Goal: Information Seeking & Learning: Learn about a topic

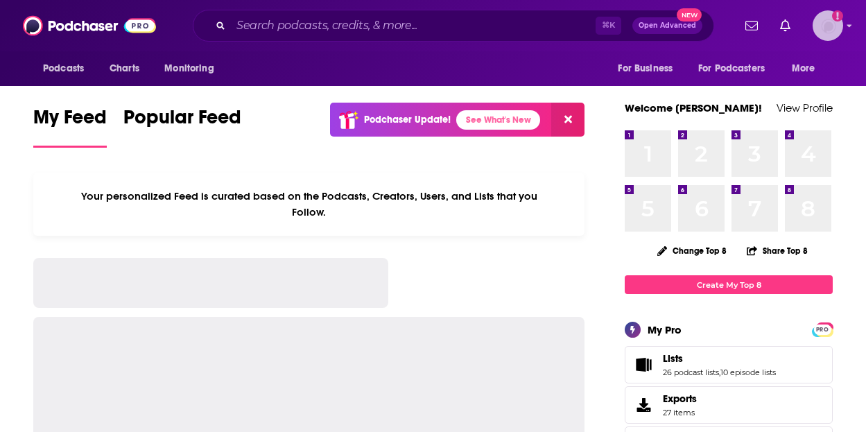
click at [832, 22] on img "Logged in as aboyle" at bounding box center [828, 25] width 31 height 31
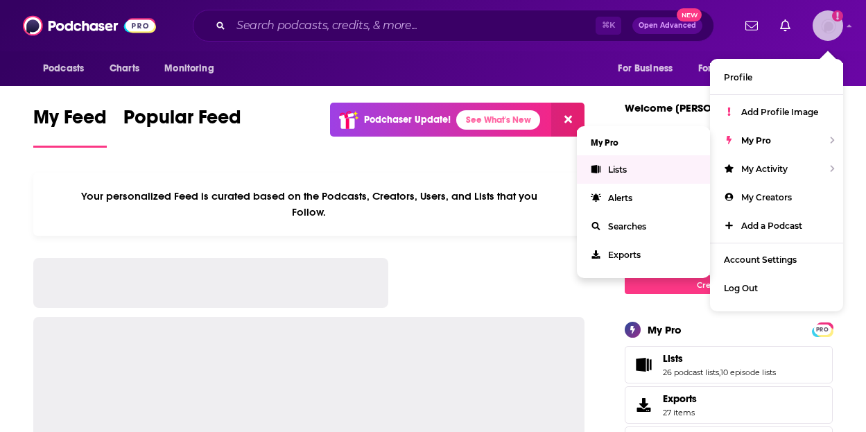
click at [617, 171] on span "Lists" at bounding box center [617, 169] width 19 height 10
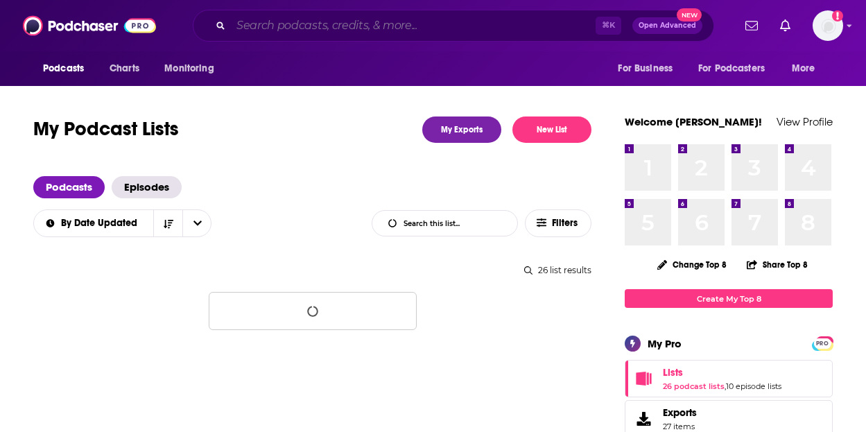
click at [347, 28] on input "Search podcasts, credits, & more..." at bounding box center [413, 26] width 365 height 22
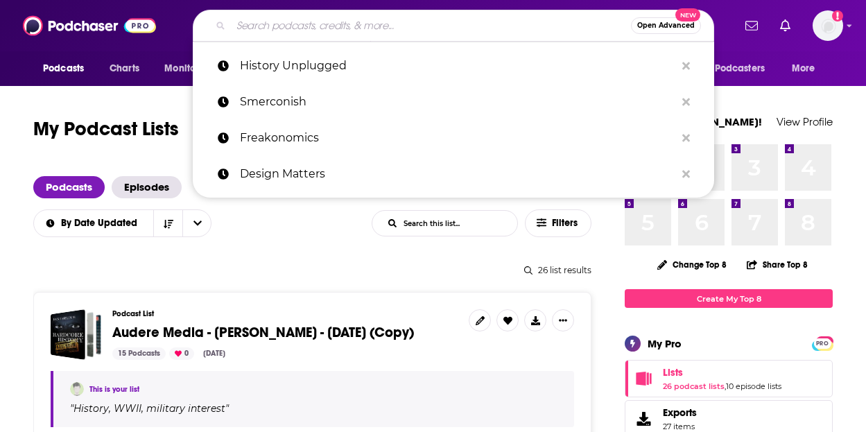
paste input "History of the Second World War"
type input "History of the Second World War"
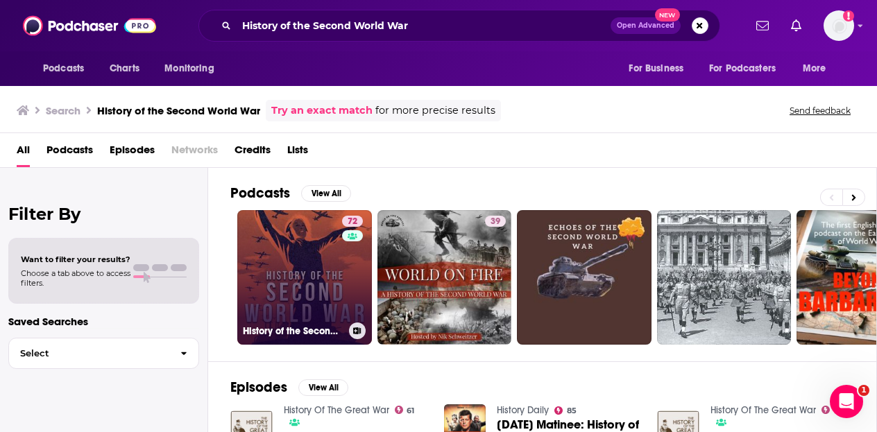
click at [299, 223] on link "72 History of the Second World War" at bounding box center [304, 277] width 135 height 135
